Goal: Answer question/provide support: Share knowledge or assist other users

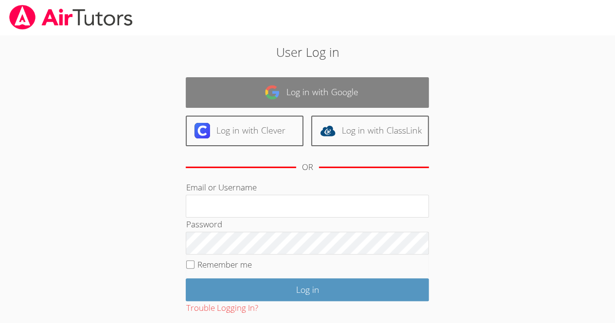
click at [262, 92] on link "Log in with Google" at bounding box center [307, 92] width 243 height 31
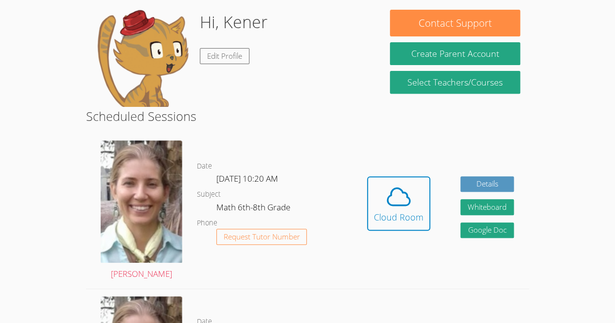
scroll to position [150, 0]
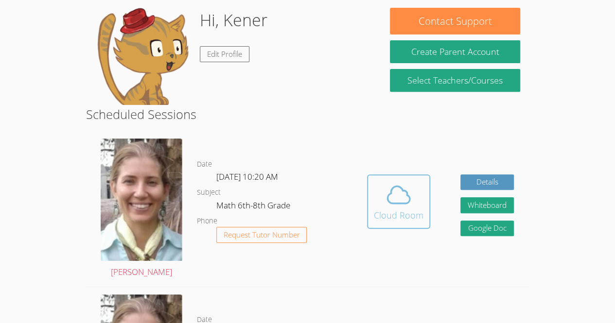
click at [381, 184] on span at bounding box center [399, 194] width 50 height 27
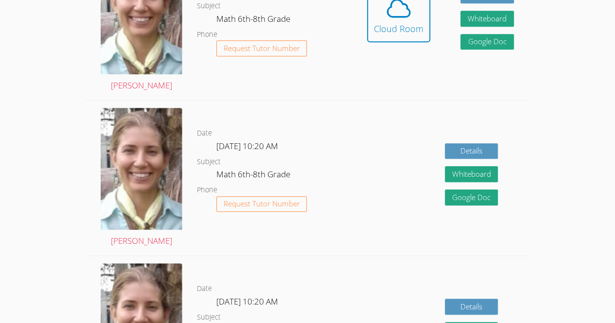
scroll to position [0, 0]
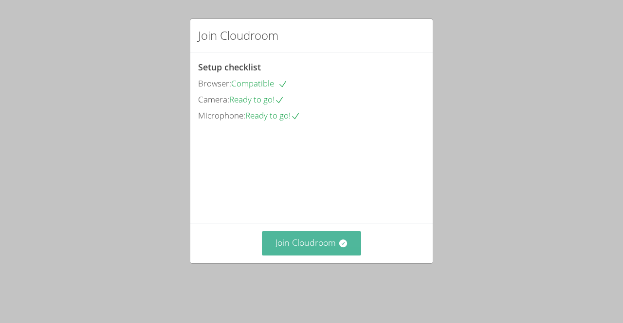
drag, startPoint x: 311, startPoint y: 270, endPoint x: 329, endPoint y: 248, distance: 29.1
click at [329, 248] on div "Join Cloudroom" at bounding box center [311, 243] width 242 height 40
click at [329, 248] on button "Join Cloudroom" at bounding box center [312, 244] width 100 height 24
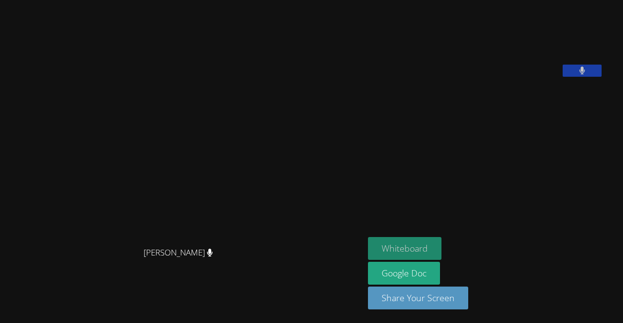
click at [427, 258] on button "Whiteboard" at bounding box center [404, 248] width 73 height 23
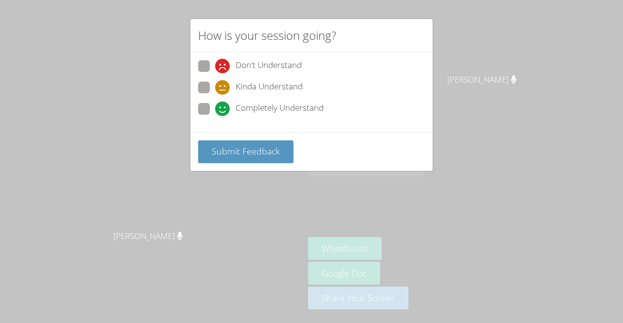
click at [217, 115] on icon at bounding box center [222, 109] width 15 height 15
click at [217, 111] on input "Completely Understand" at bounding box center [219, 107] width 8 height 8
radio input "true"
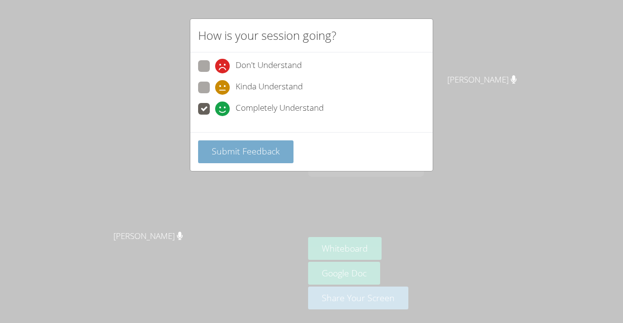
click at [246, 151] on span "Submit Feedback" at bounding box center [246, 151] width 68 height 12
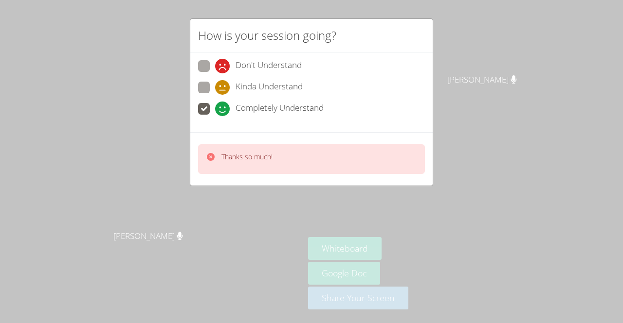
click at [373, 200] on div "How is your session going? Don't Understand Kinda Understand Completely Underst…" at bounding box center [311, 161] width 623 height 323
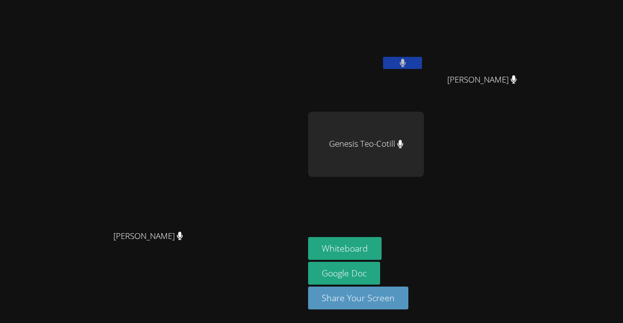
click at [225, 200] on video at bounding box center [152, 142] width 146 height 167
click at [403, 143] on icon at bounding box center [400, 144] width 6 height 8
